Goal: Task Accomplishment & Management: Use online tool/utility

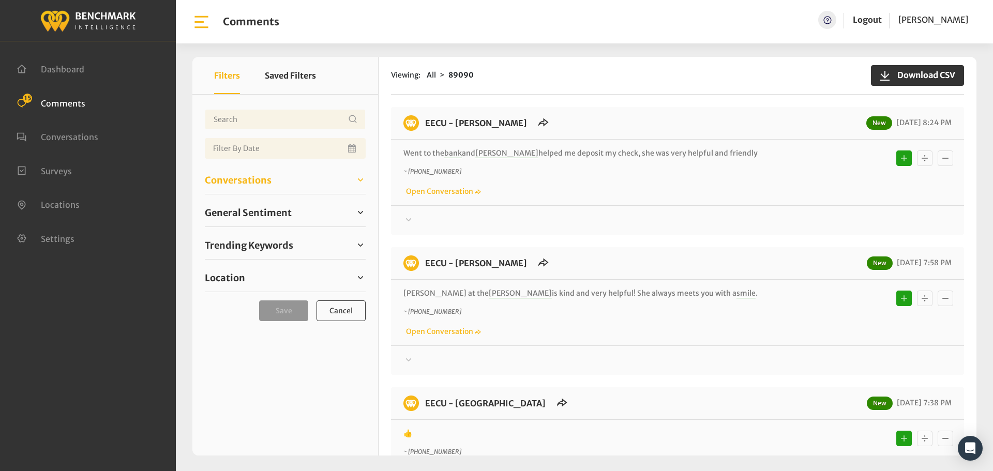
click at [211, 177] on span "Conversations" at bounding box center [238, 180] width 67 height 14
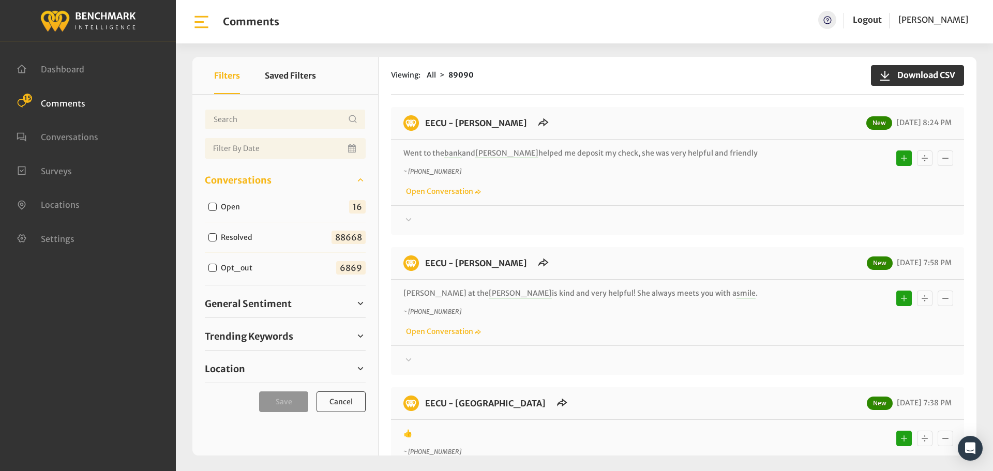
click at [213, 209] on input "Open" at bounding box center [212, 207] width 8 height 8
checkbox input "true"
